Goal: Consume media (video, audio)

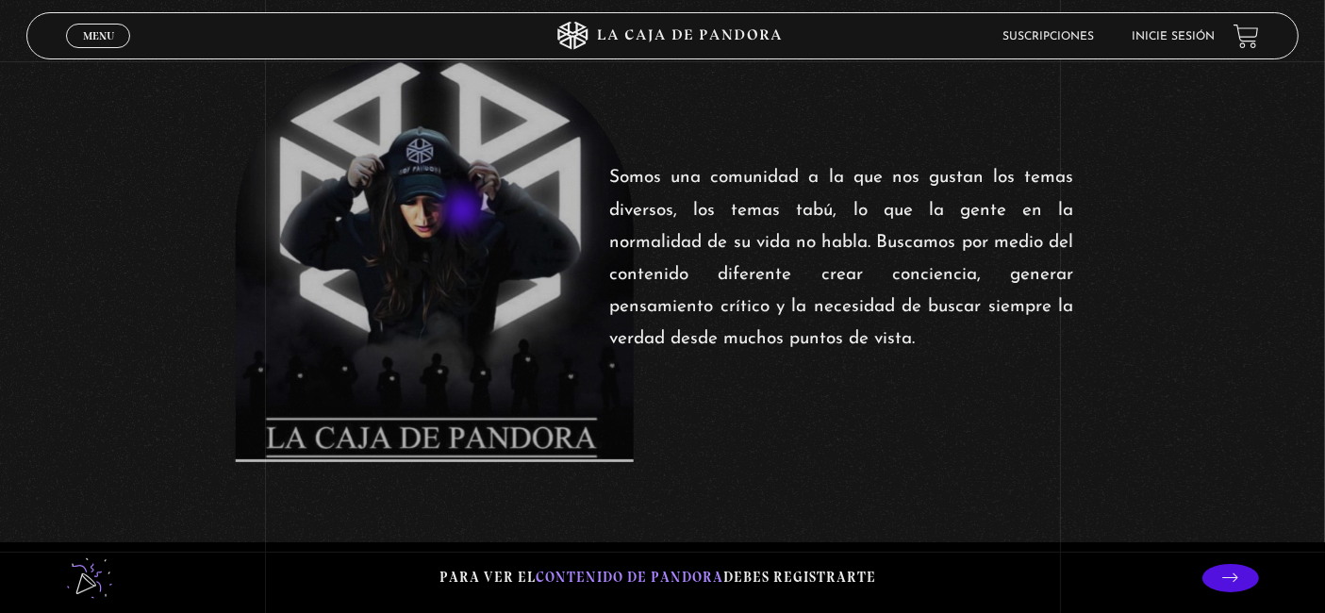
scroll to position [943, 0]
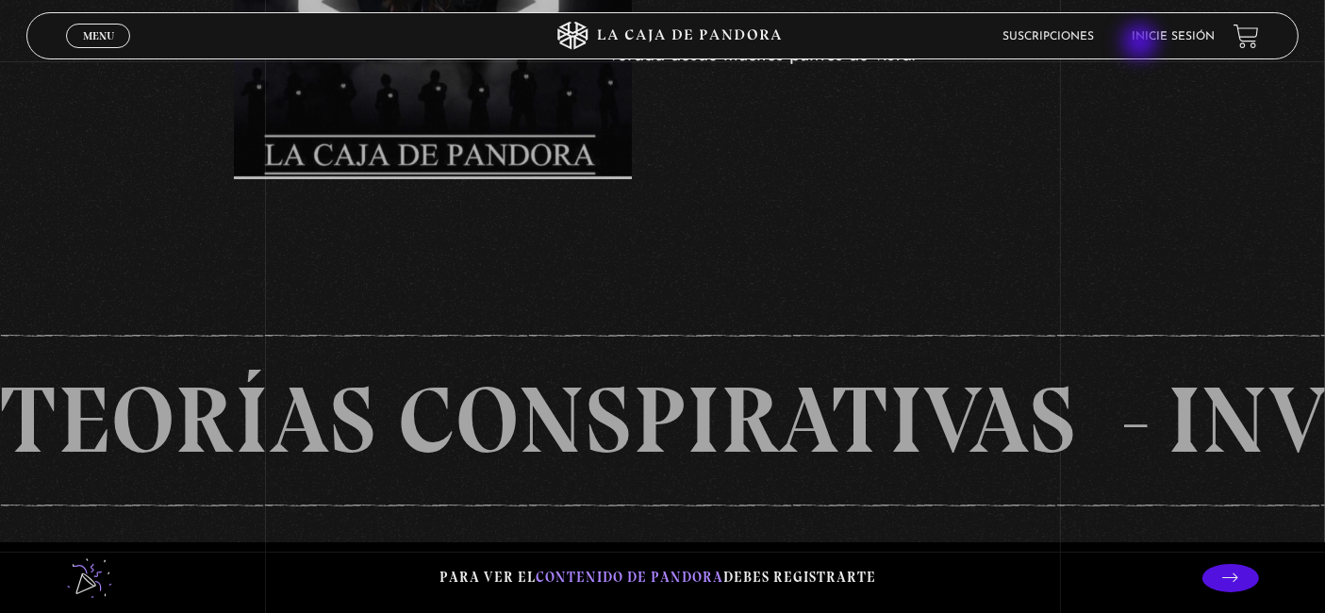
click at [1142, 43] on ul "Suscripciones Inicie sesión" at bounding box center [1109, 36] width 212 height 29
click at [1172, 34] on link "Inicie sesión" at bounding box center [1173, 36] width 83 height 11
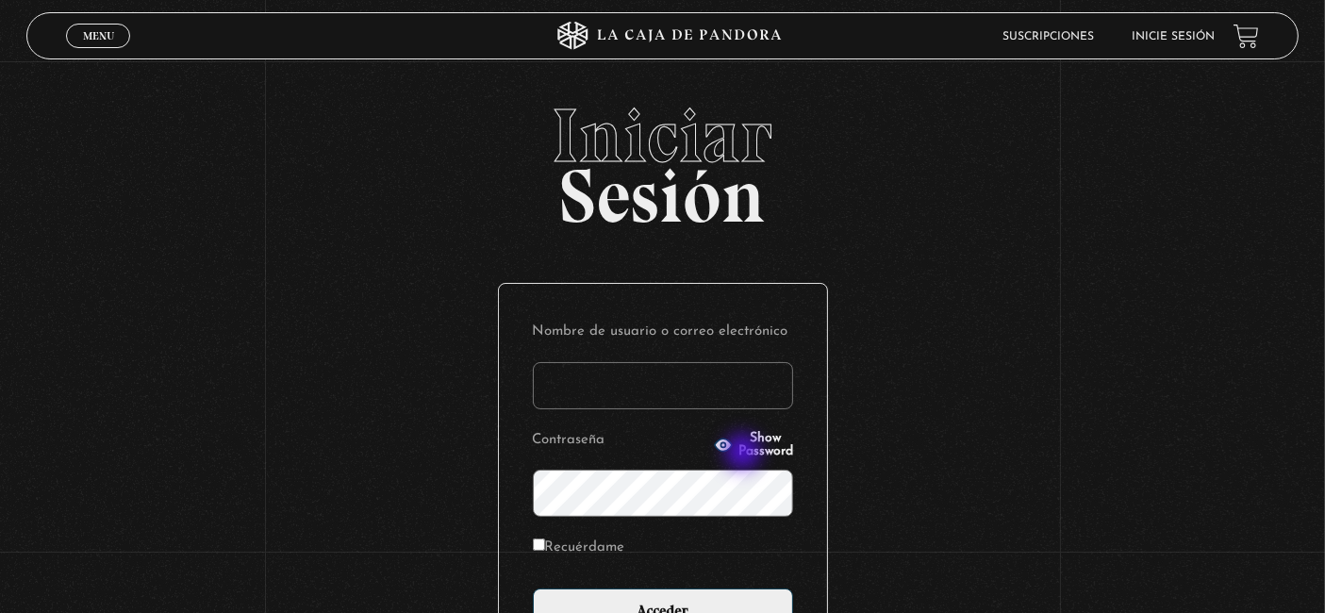
scroll to position [105, 0]
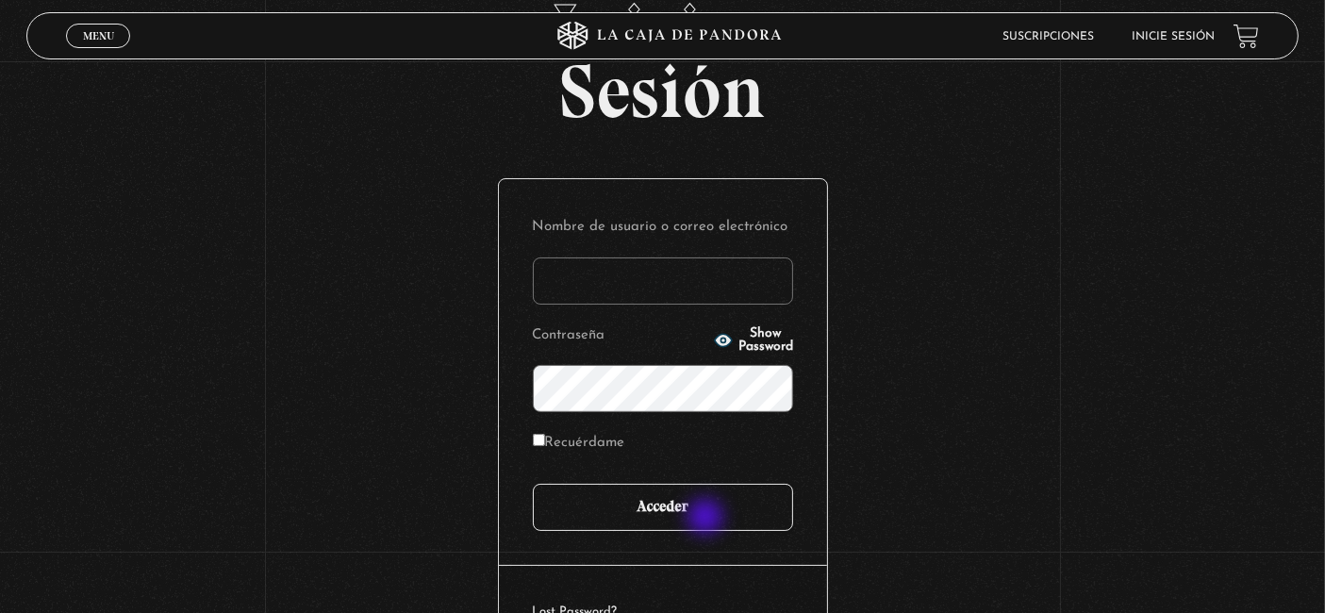
click at [707, 519] on input "Acceder" at bounding box center [663, 507] width 260 height 47
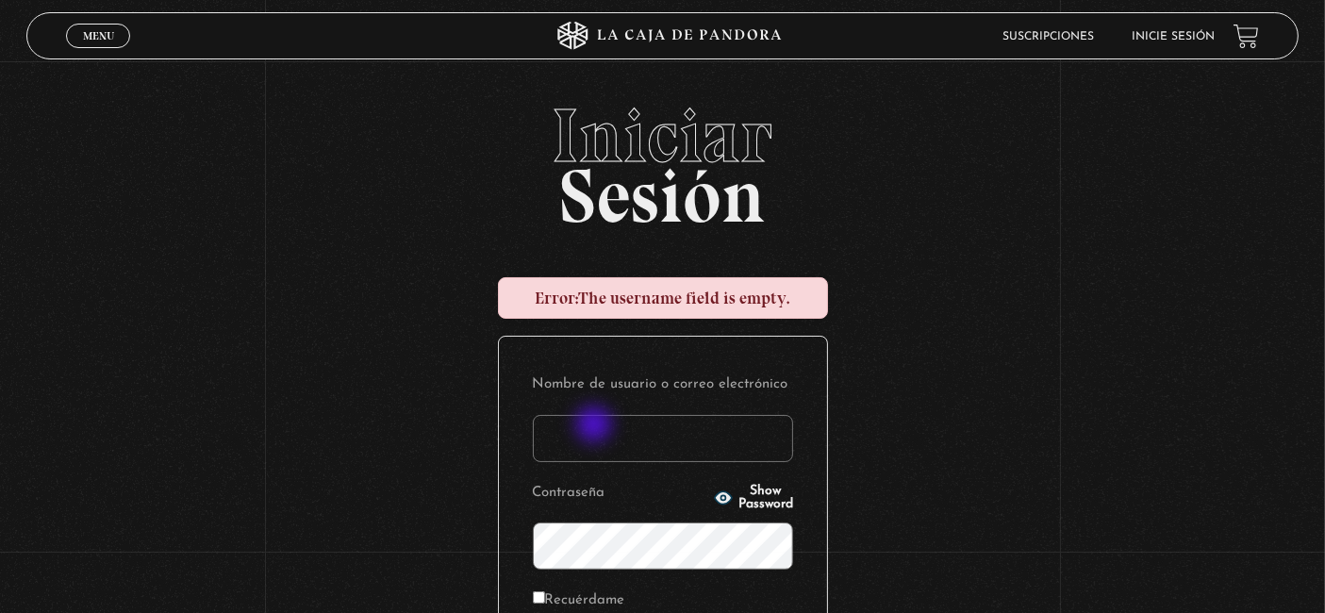
click at [589, 444] on input "Nombre de usuario o correo electrónico" at bounding box center [663, 438] width 260 height 47
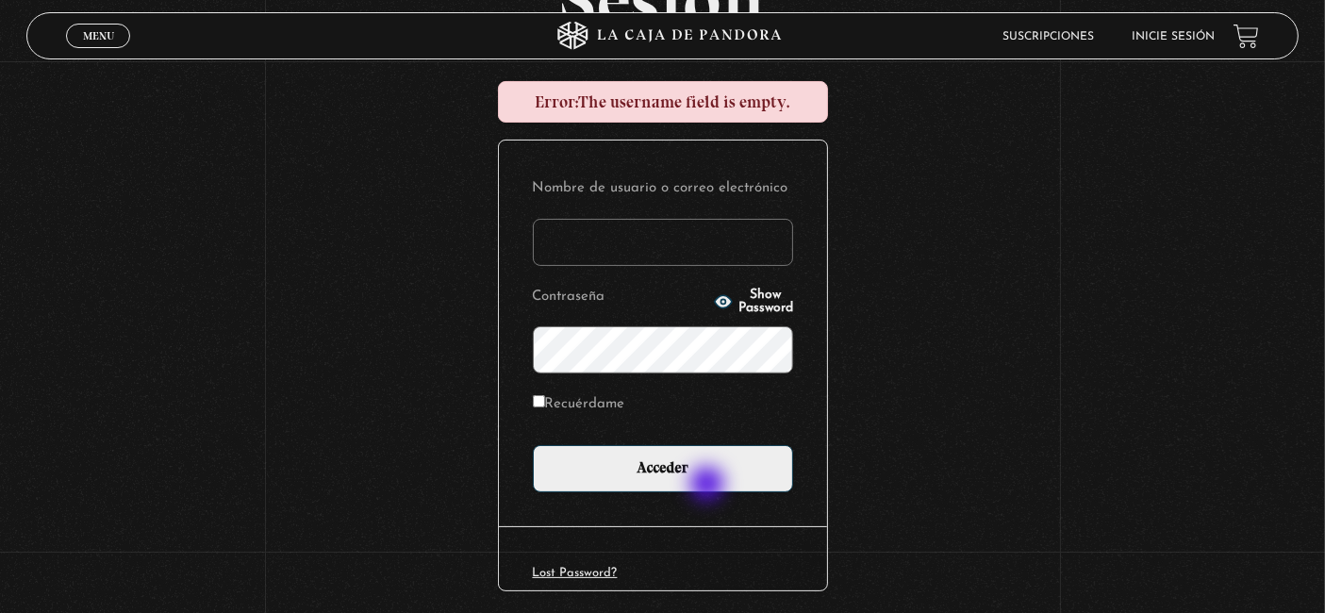
scroll to position [209, 0]
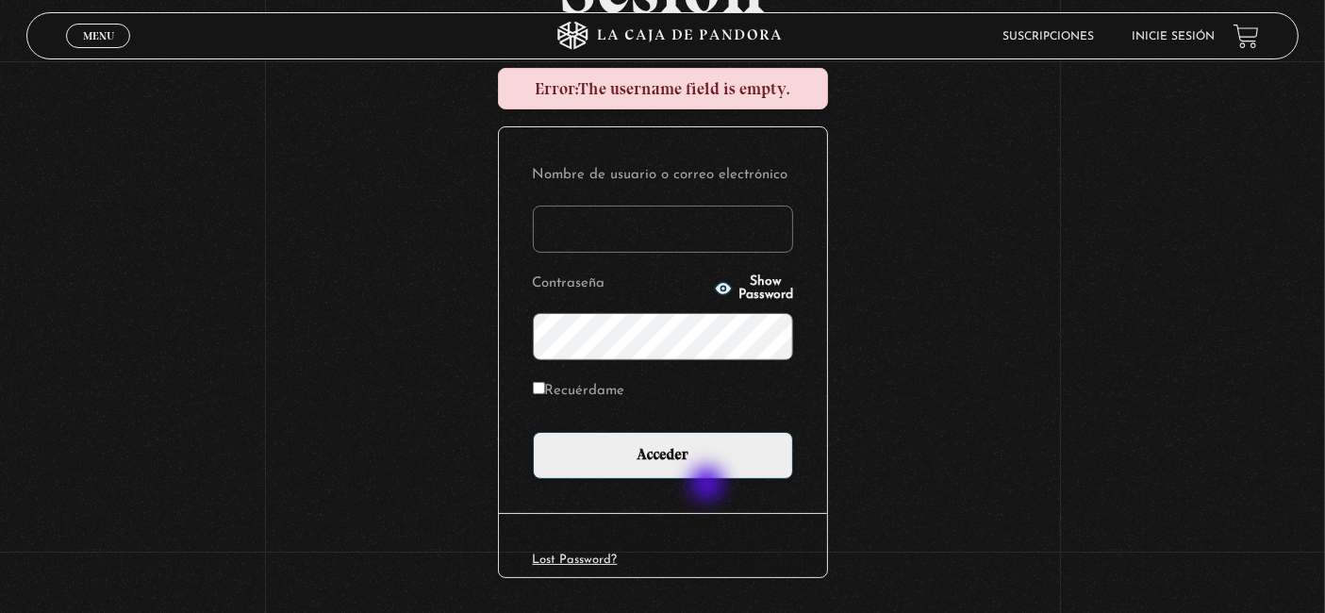
type input "monsee26"
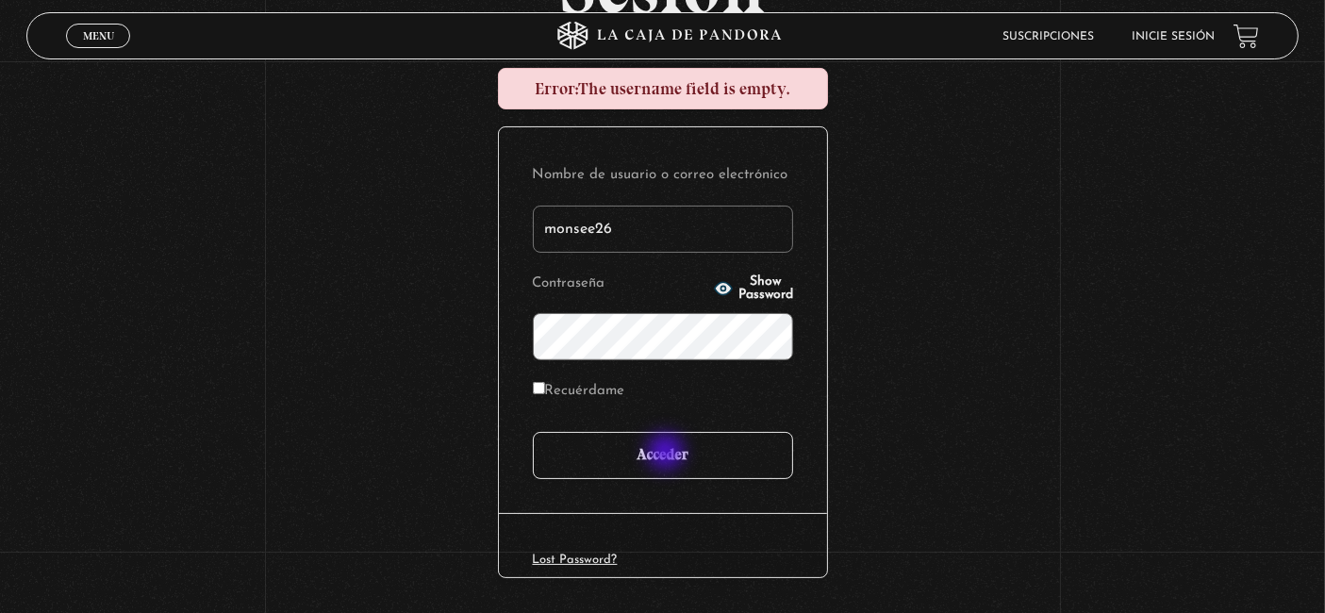
click at [668, 454] on input "Acceder" at bounding box center [663, 455] width 260 height 47
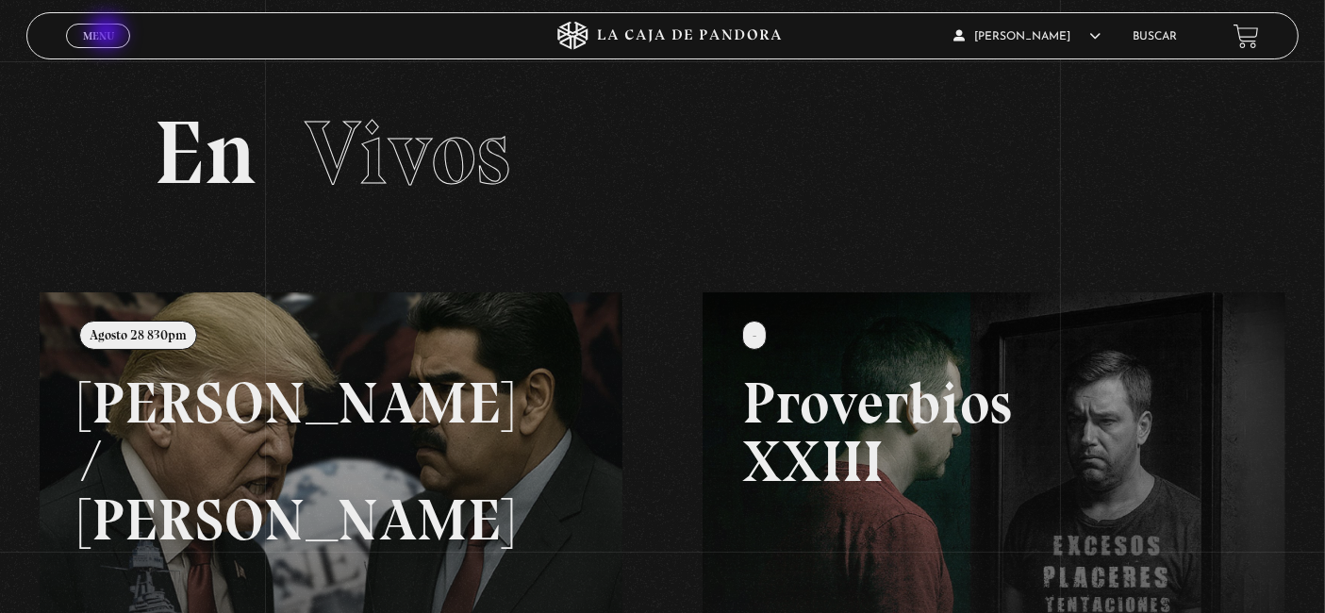
click at [108, 34] on span "Menu" at bounding box center [98, 35] width 31 height 11
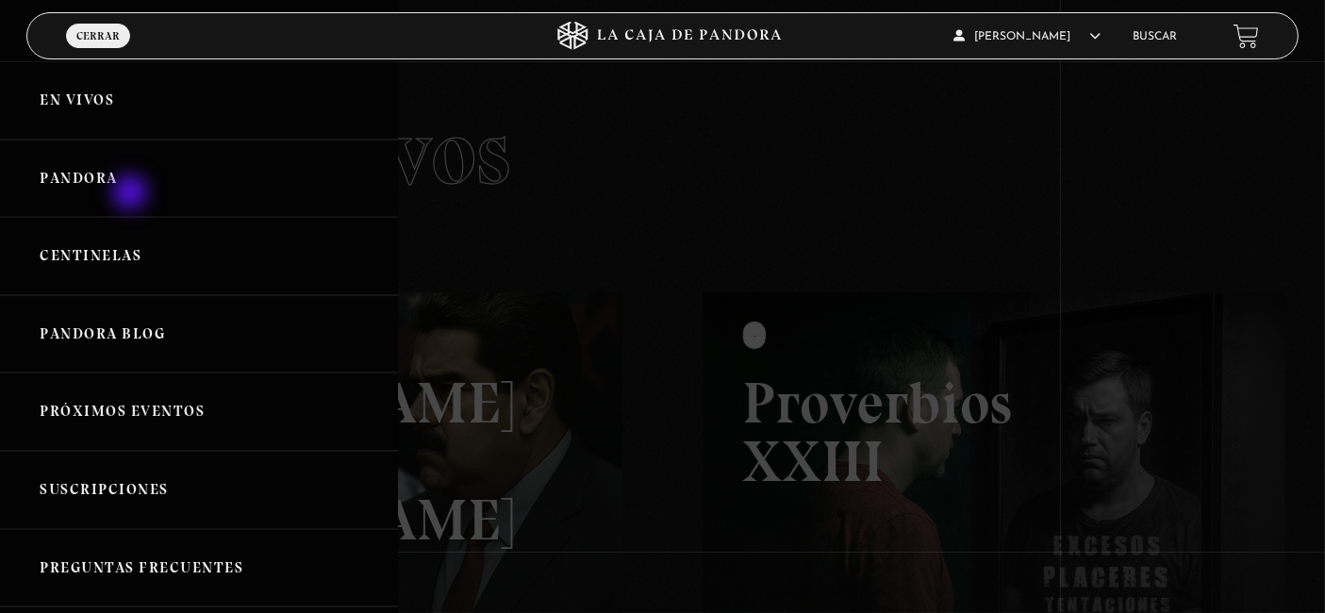
click at [132, 194] on link "Pandora" at bounding box center [199, 179] width 398 height 78
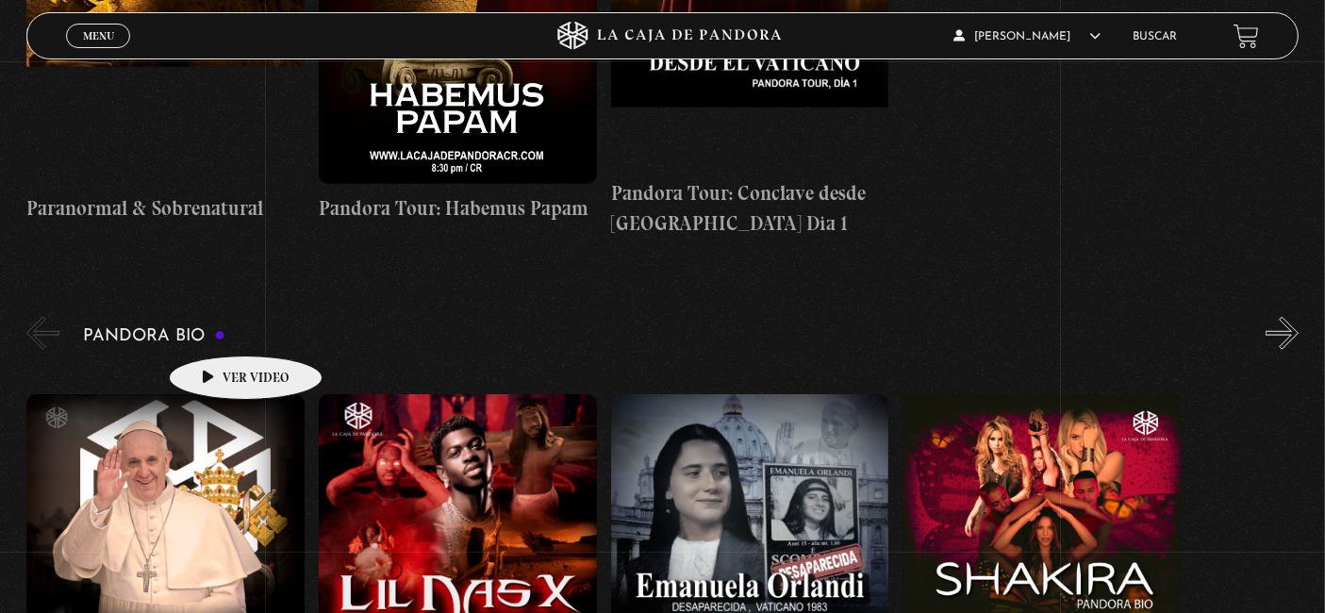
scroll to position [1886, 0]
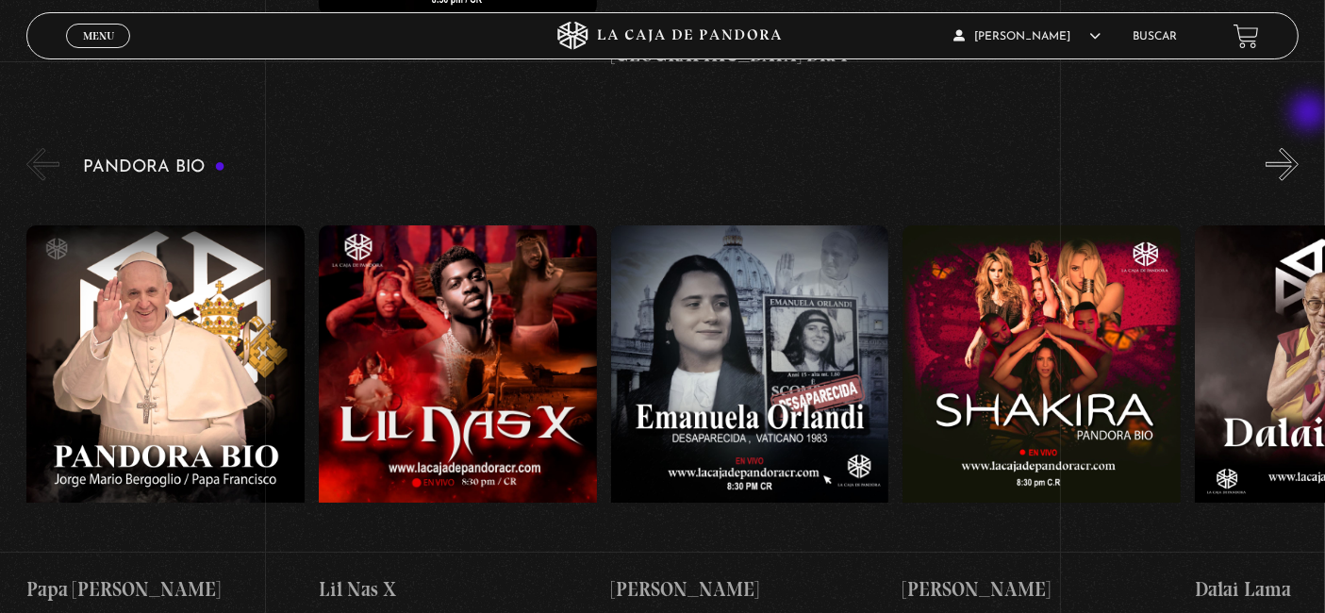
click at [1299, 148] on button "»" at bounding box center [1282, 164] width 33 height 33
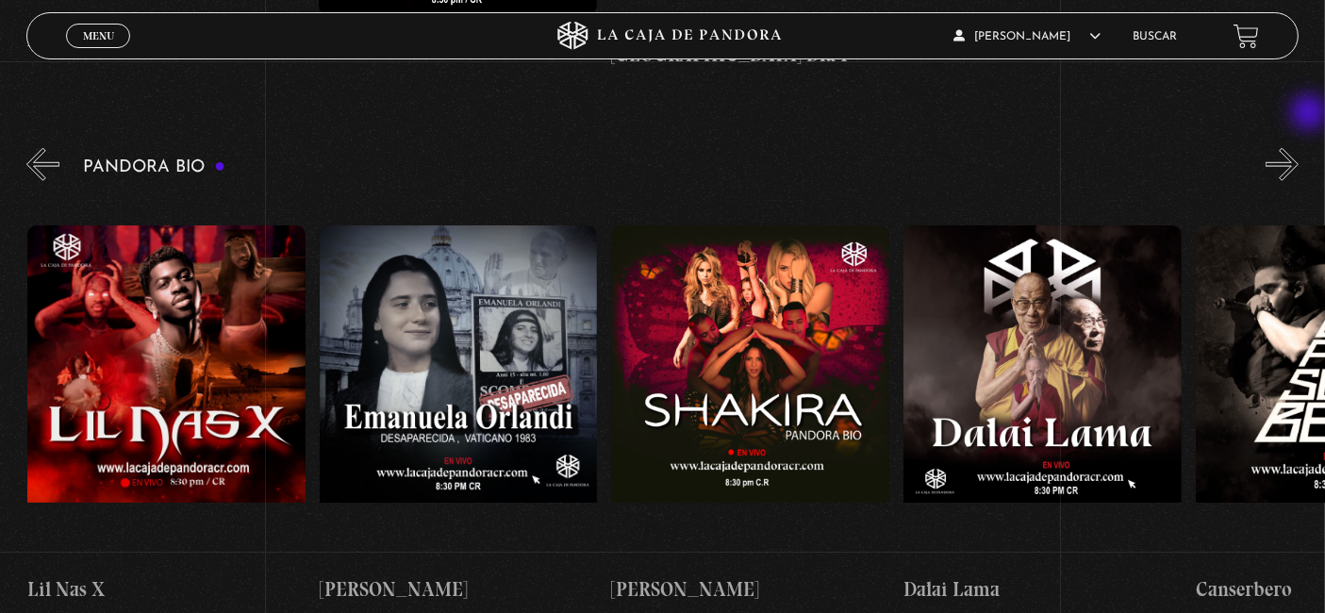
click at [1299, 148] on button "»" at bounding box center [1282, 164] width 33 height 33
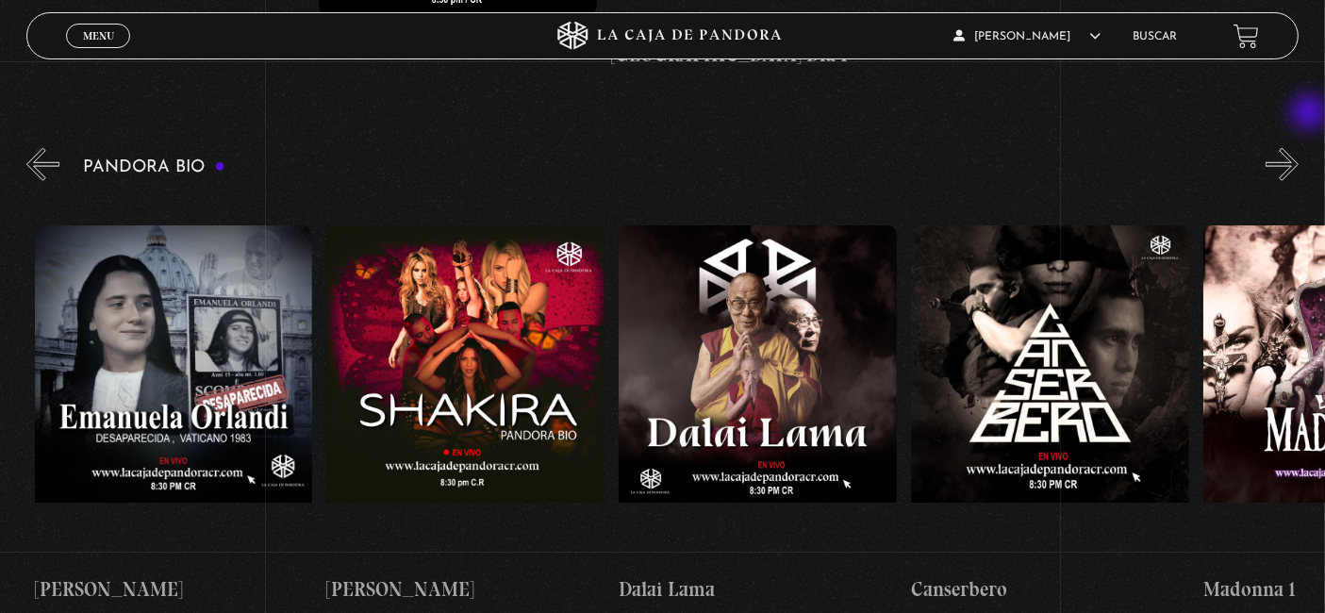
click at [1299, 148] on button "»" at bounding box center [1282, 164] width 33 height 33
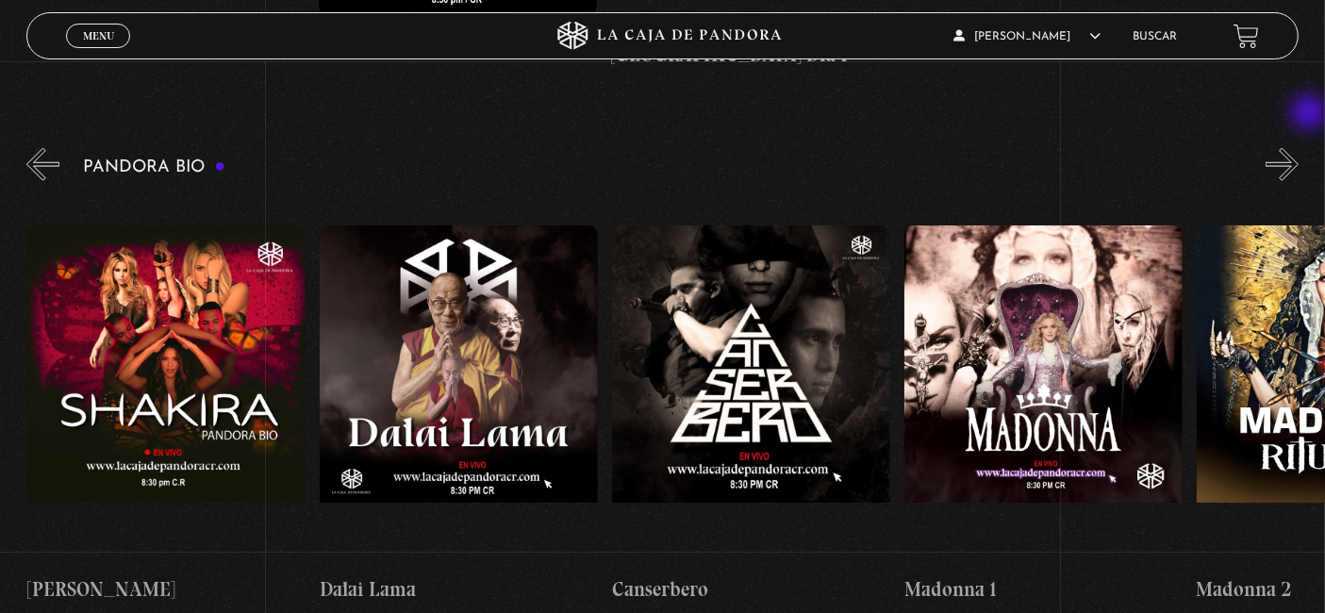
click at [1299, 148] on button "»" at bounding box center [1282, 164] width 33 height 33
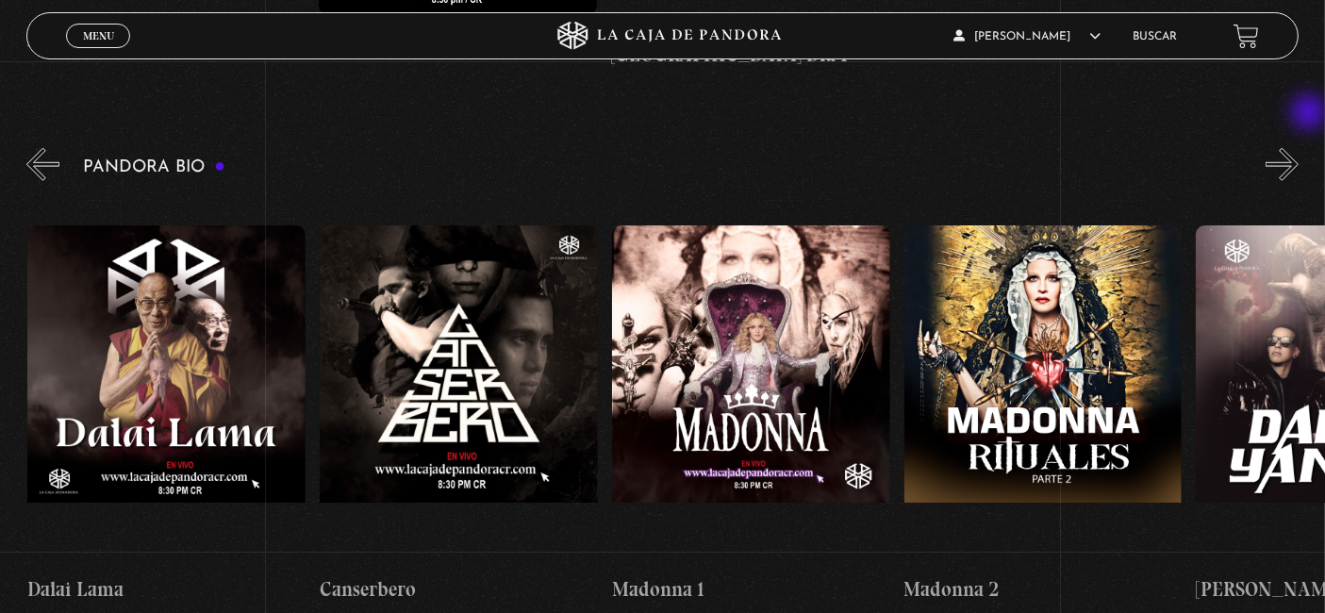
click at [1299, 148] on button "»" at bounding box center [1282, 164] width 33 height 33
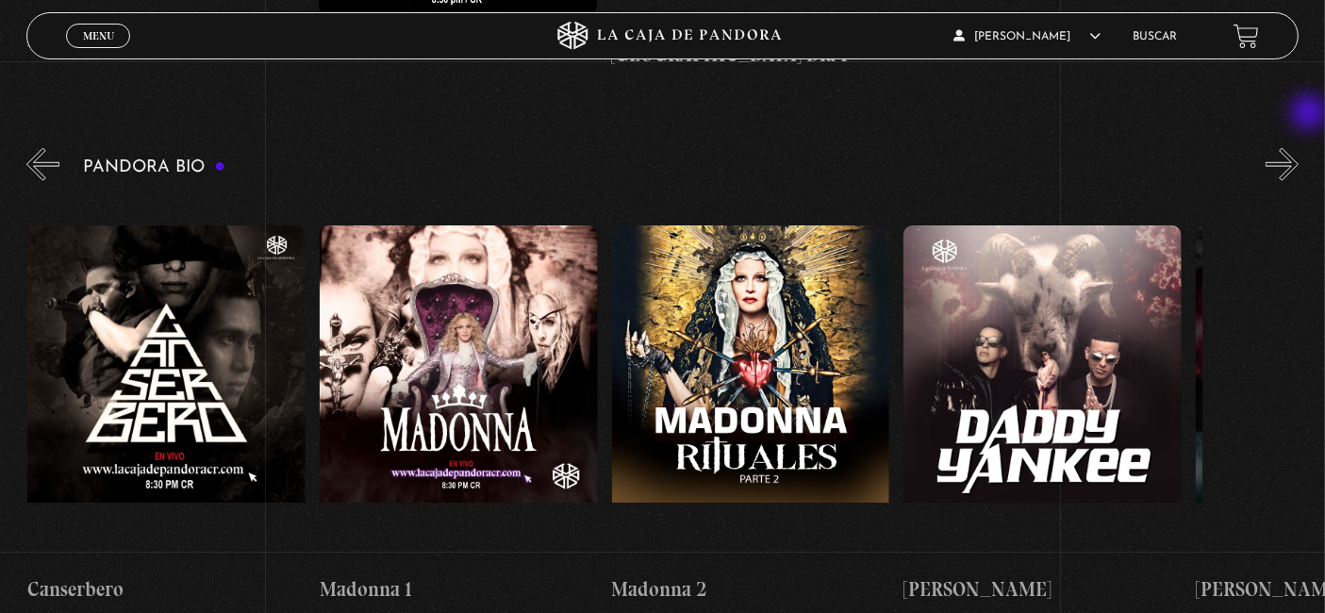
click at [1299, 148] on button "»" at bounding box center [1282, 164] width 33 height 33
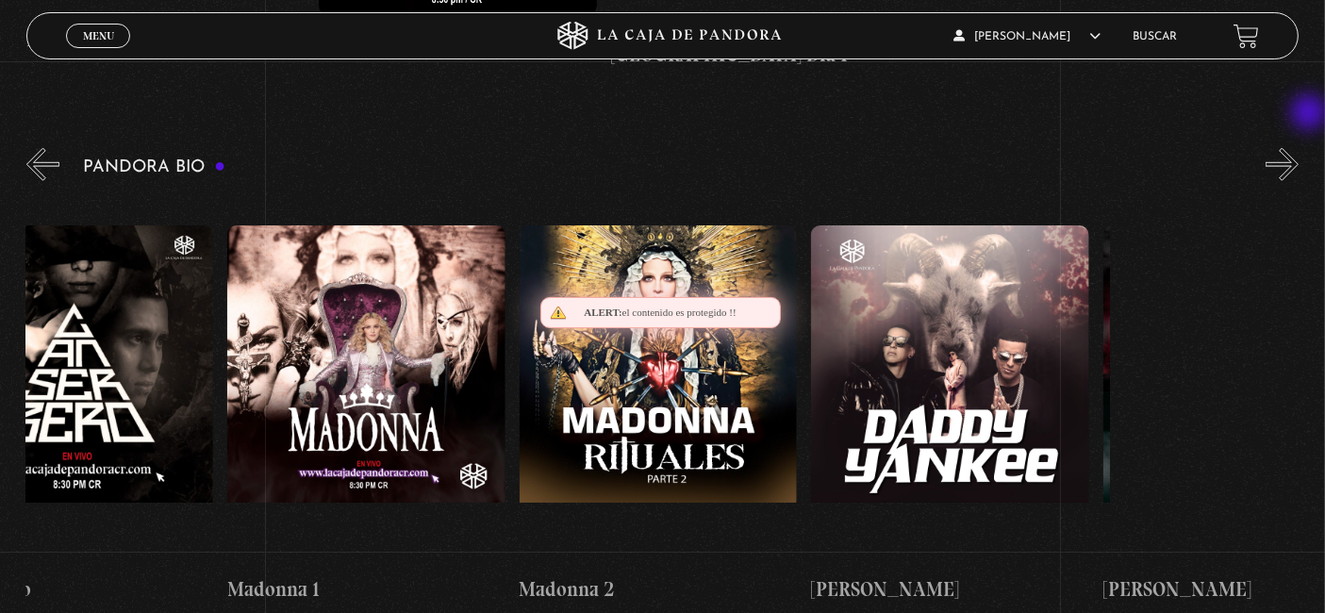
click at [1299, 148] on button "»" at bounding box center [1282, 164] width 33 height 33
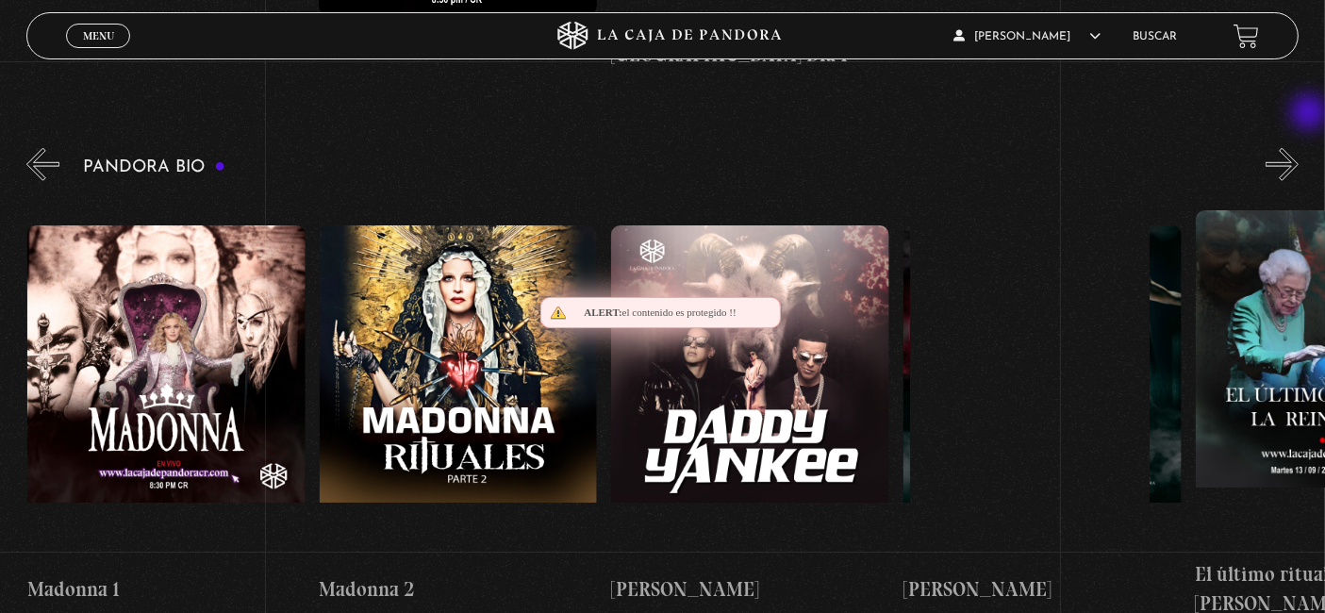
click at [1299, 148] on button "»" at bounding box center [1282, 164] width 33 height 33
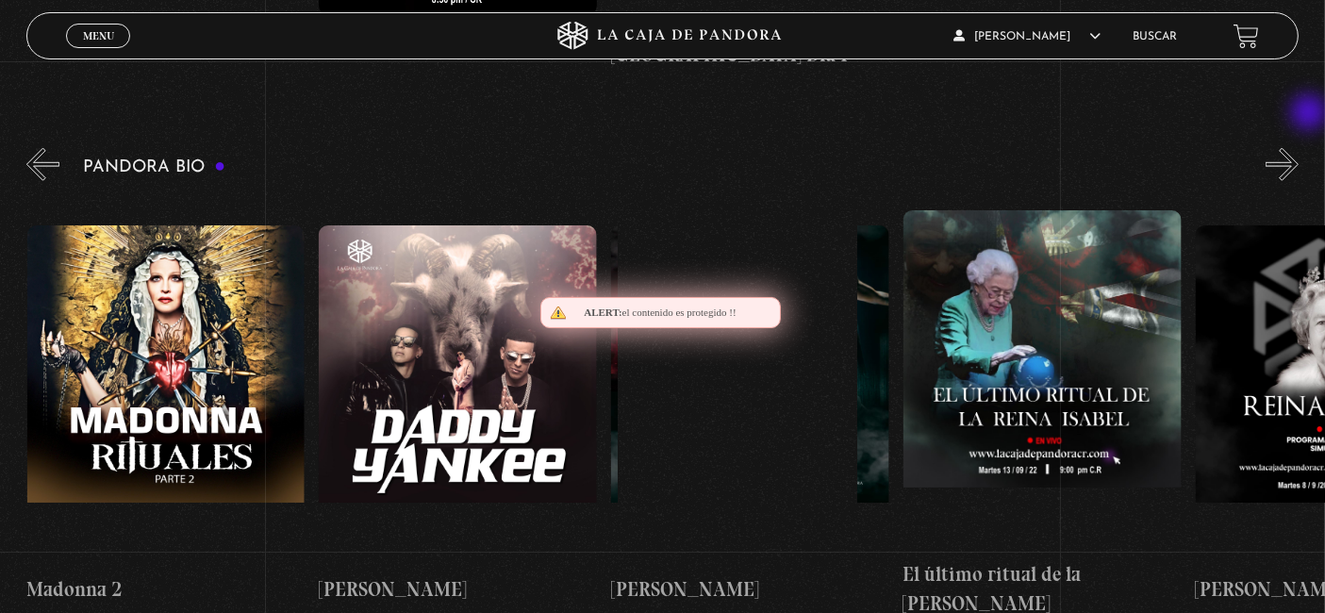
click at [1299, 148] on button "»" at bounding box center [1282, 164] width 33 height 33
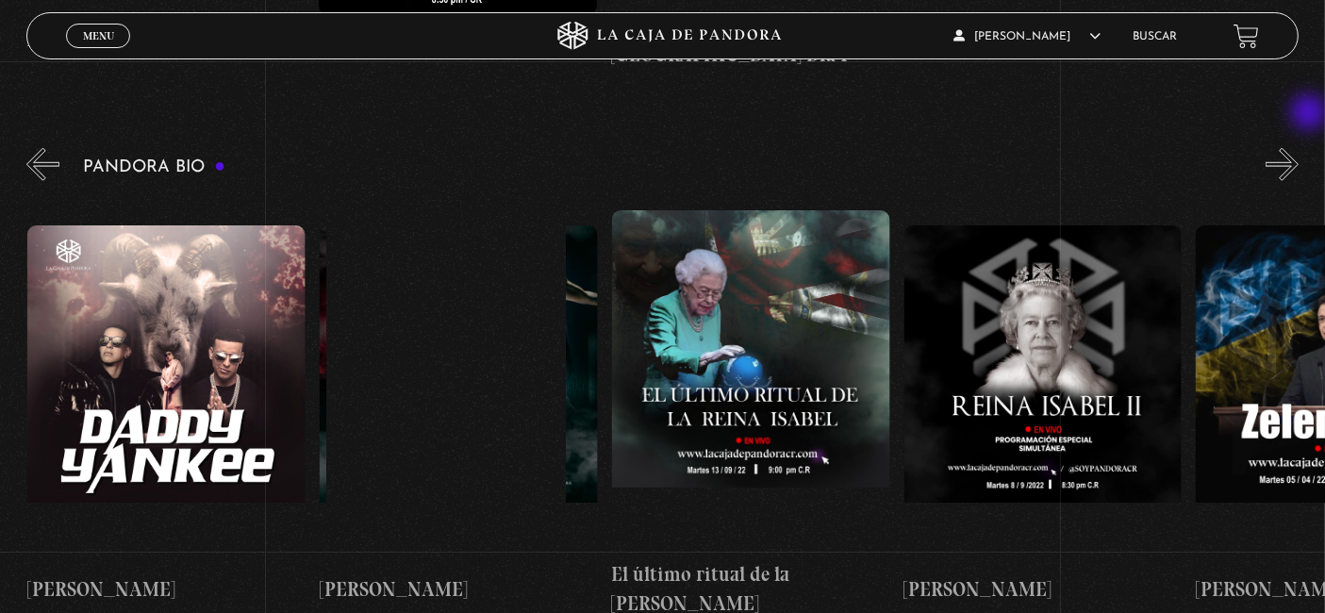
click at [1299, 148] on button "»" at bounding box center [1282, 164] width 33 height 33
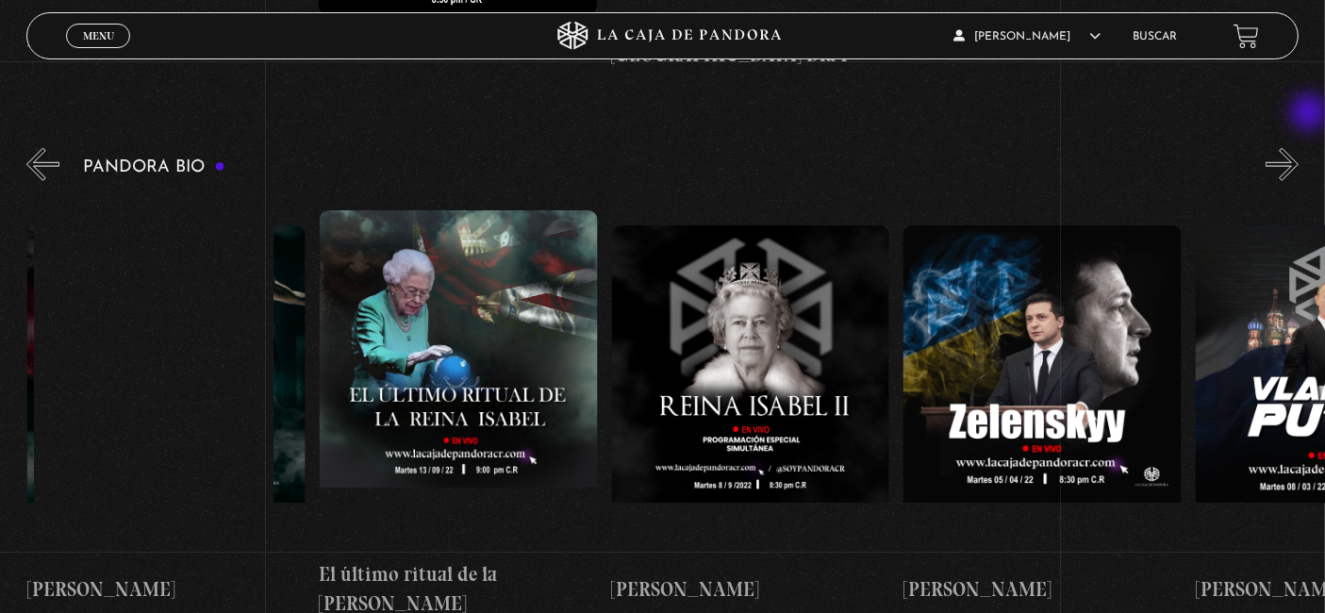
click at [1299, 148] on button "»" at bounding box center [1282, 164] width 33 height 33
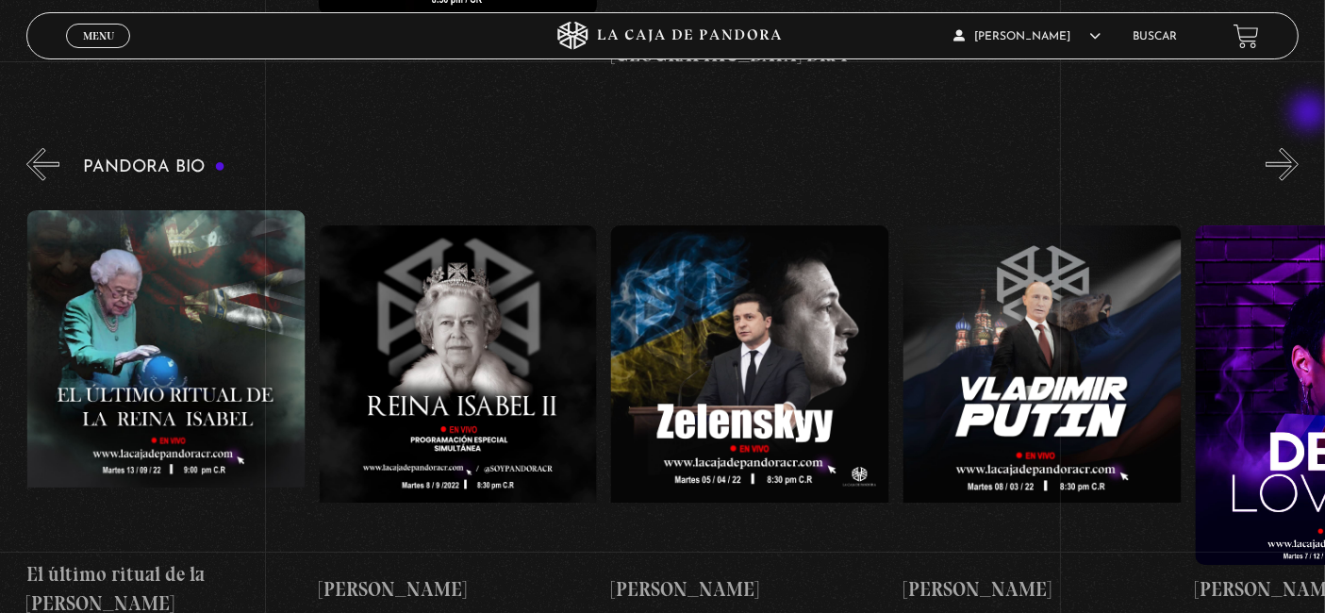
click at [1299, 148] on button "»" at bounding box center [1282, 164] width 33 height 33
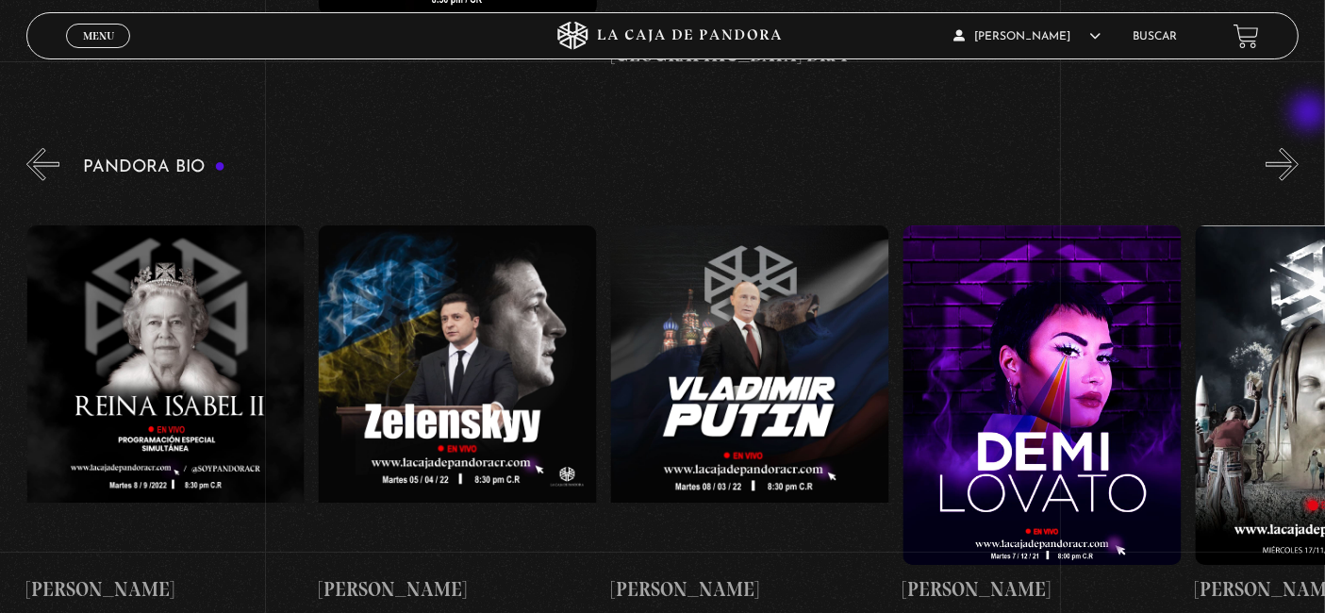
click at [1299, 148] on button "»" at bounding box center [1282, 164] width 33 height 33
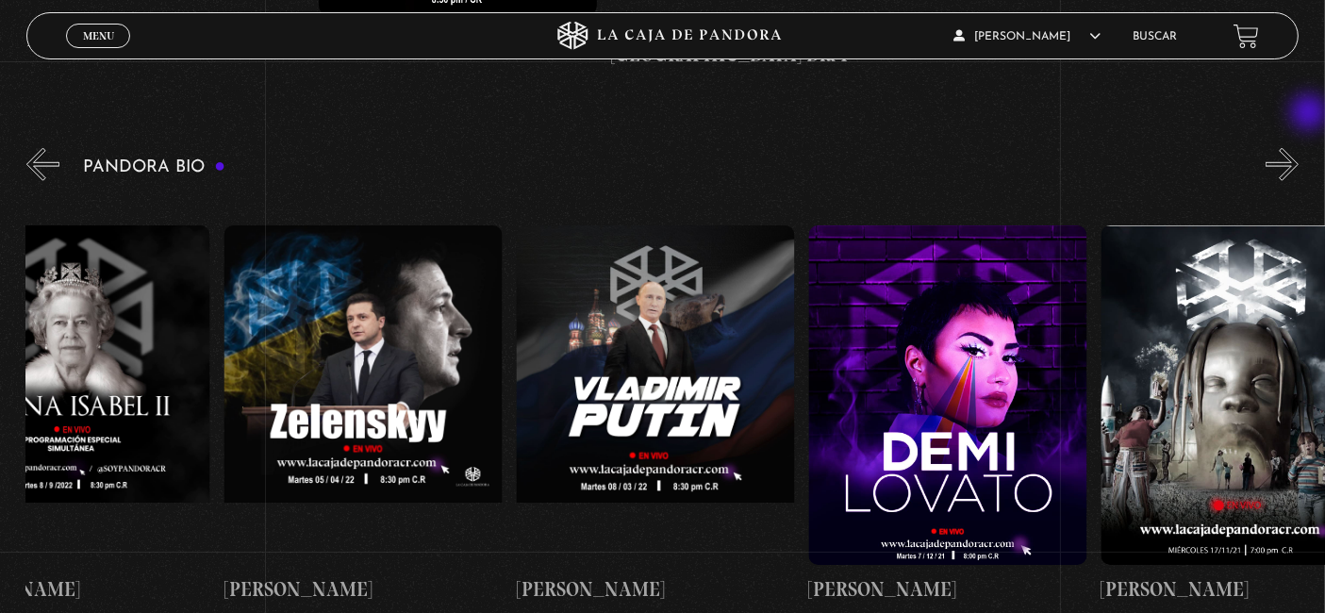
click at [1299, 148] on button "»" at bounding box center [1282, 164] width 33 height 33
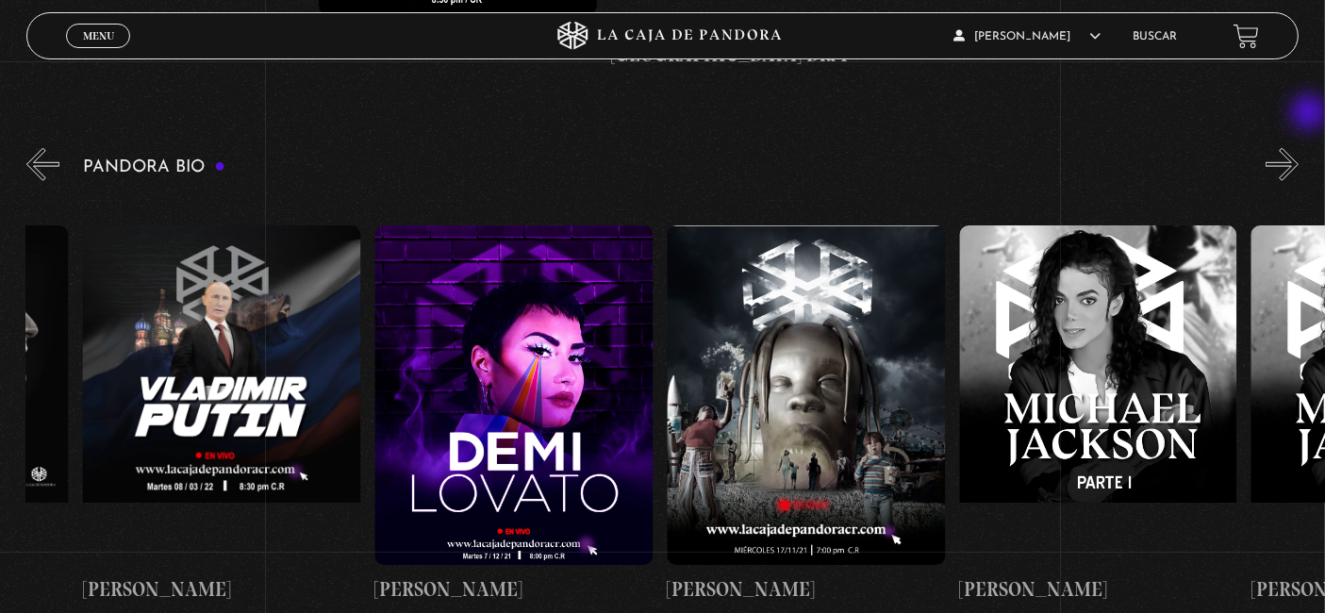
click at [1299, 148] on button "»" at bounding box center [1282, 164] width 33 height 33
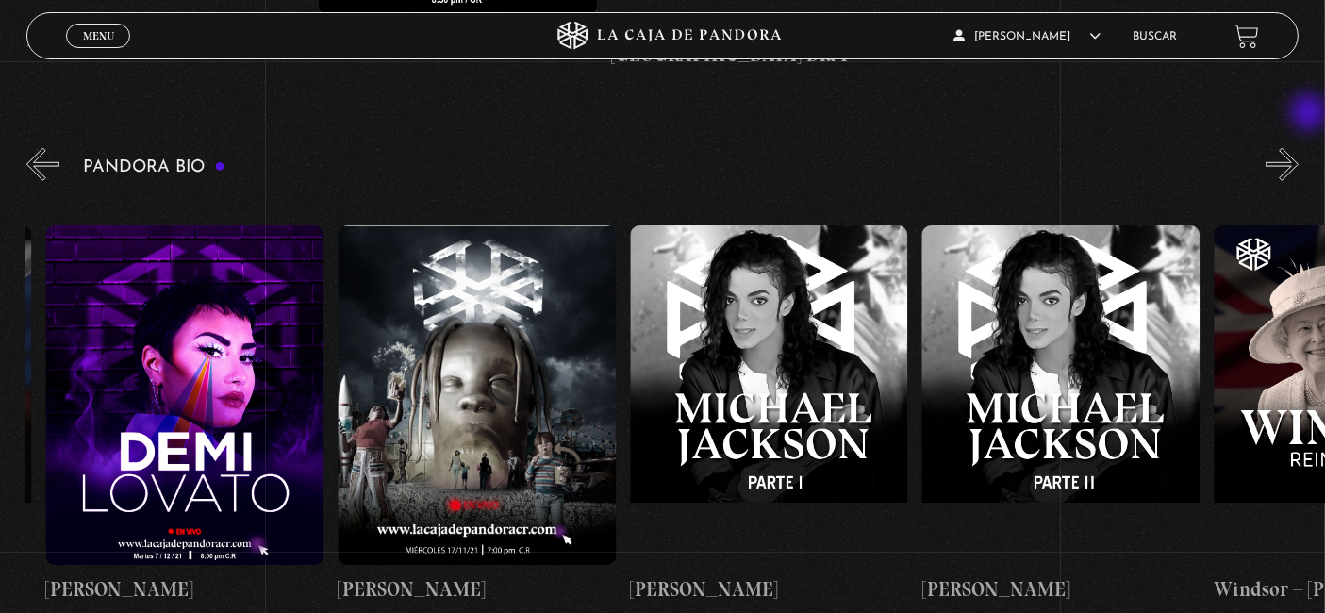
click at [1299, 148] on button "»" at bounding box center [1282, 164] width 33 height 33
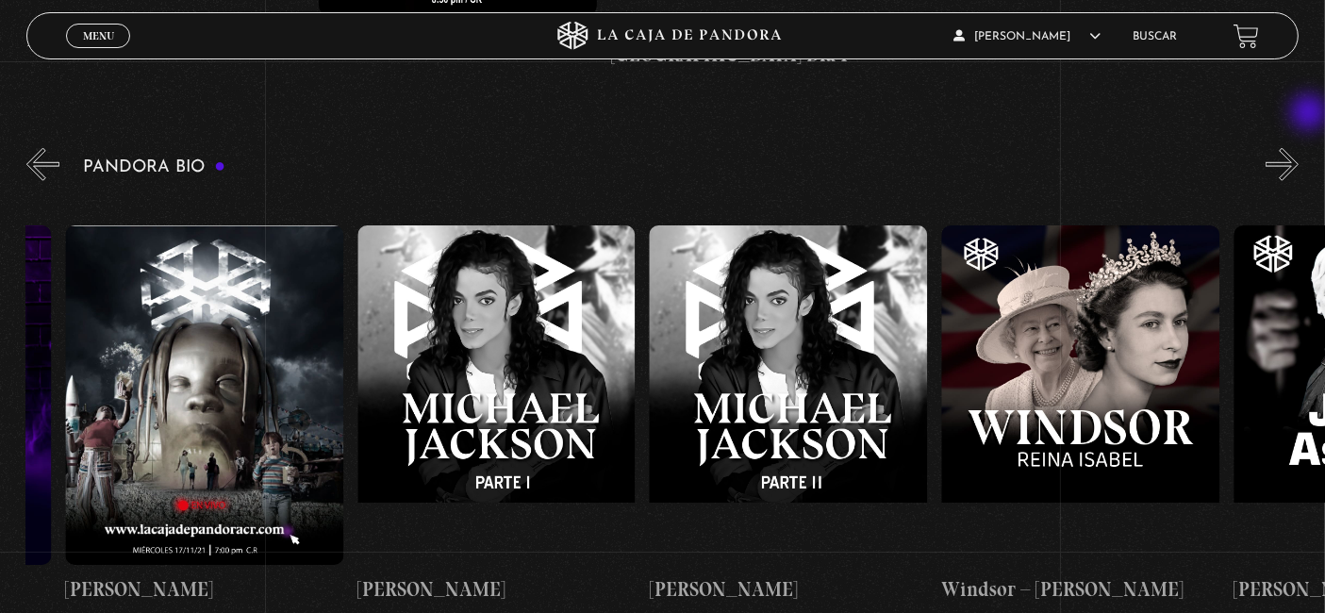
click at [1299, 148] on button "»" at bounding box center [1282, 164] width 33 height 33
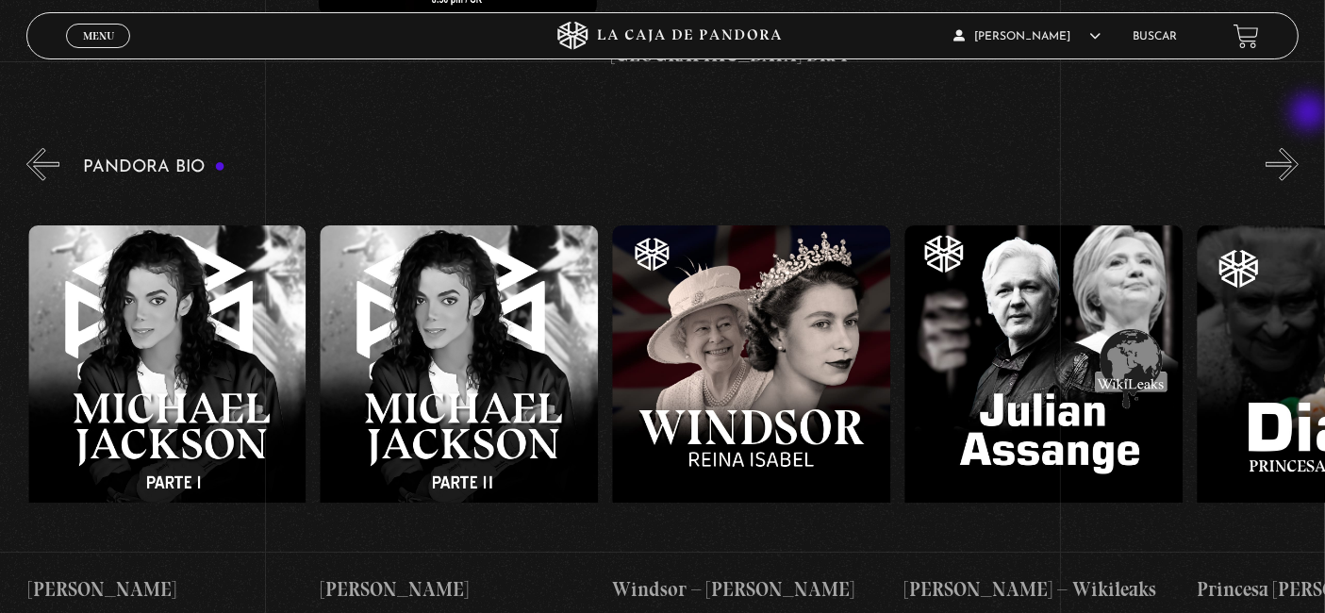
click at [1299, 148] on button "»" at bounding box center [1282, 164] width 33 height 33
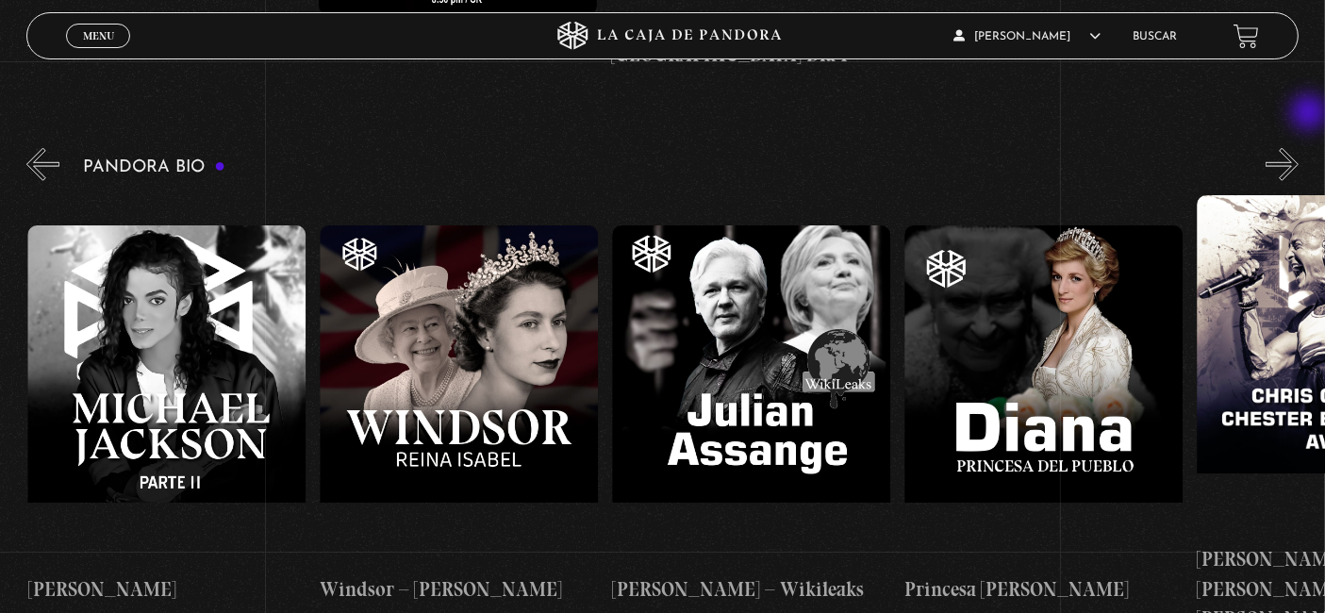
scroll to position [0, 4966]
click at [1070, 374] on figure at bounding box center [1044, 395] width 278 height 340
click at [1002, 259] on figure at bounding box center [1044, 395] width 278 height 340
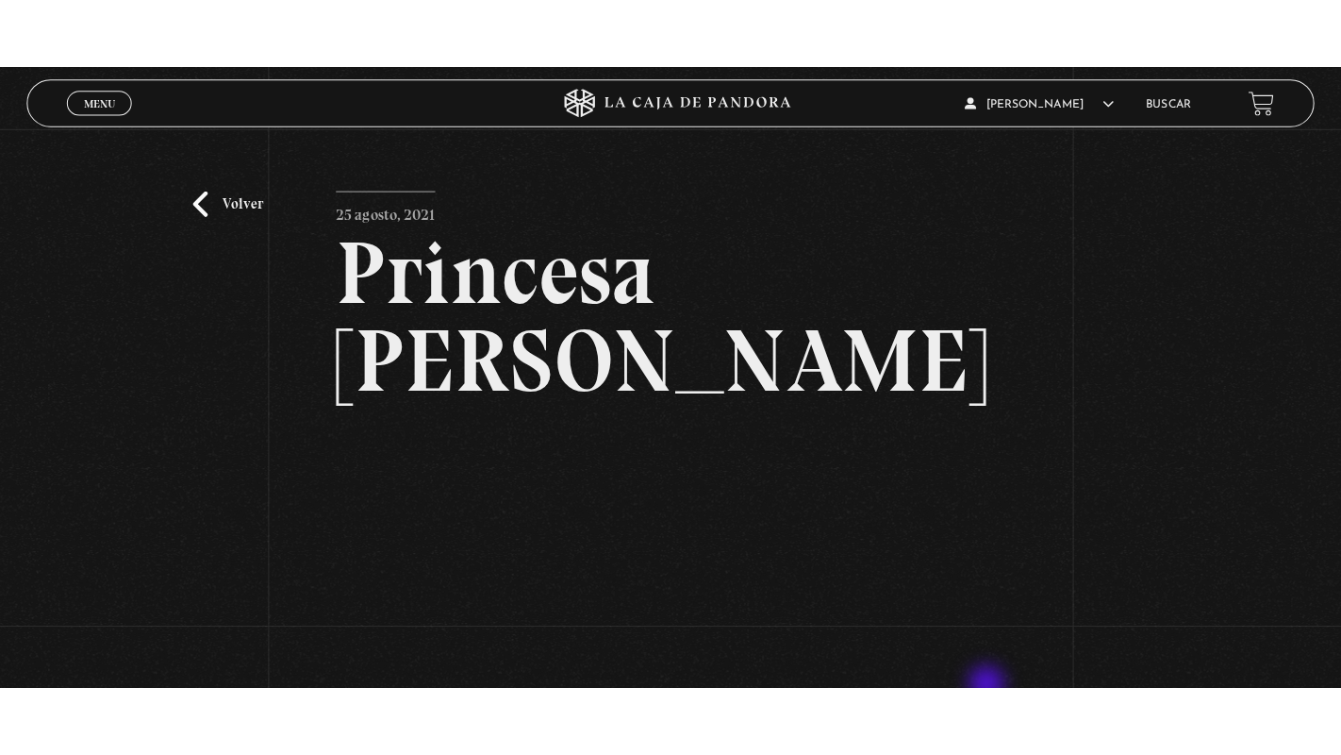
scroll to position [209, 0]
